Goal: Find specific page/section: Find specific page/section

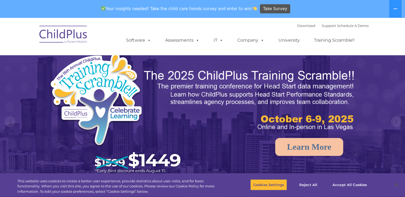
select select "MEDIUM"
click at [397, 8] on button at bounding box center [395, 9] width 12 height 18
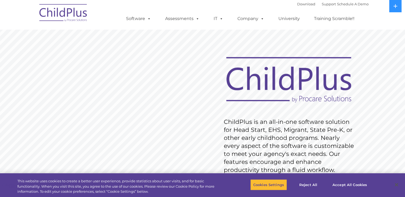
click at [46, 18] on img at bounding box center [63, 13] width 53 height 27
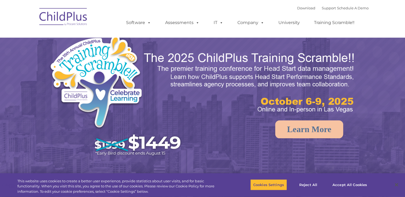
select select "MEDIUM"
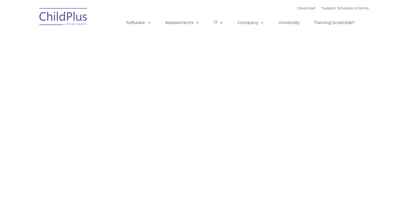
type input ""
